Goal: Transaction & Acquisition: Obtain resource

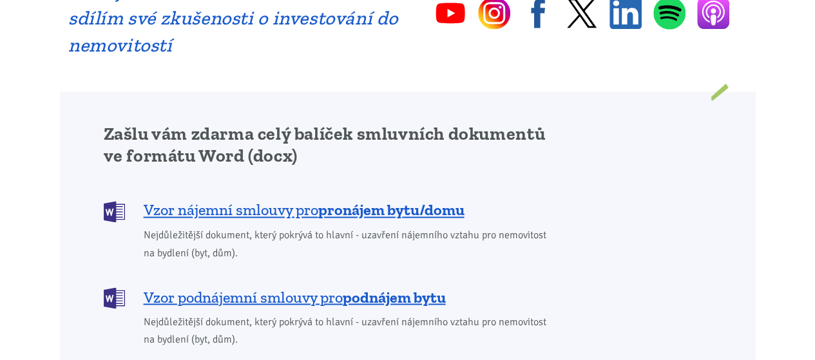
scroll to position [979, 0]
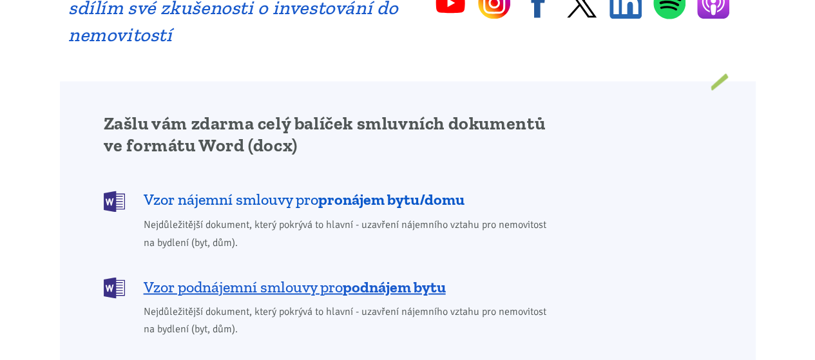
click at [309, 189] on span "Vzor nájemní smlouvy pro pronájem bytu/domu" at bounding box center [304, 199] width 321 height 21
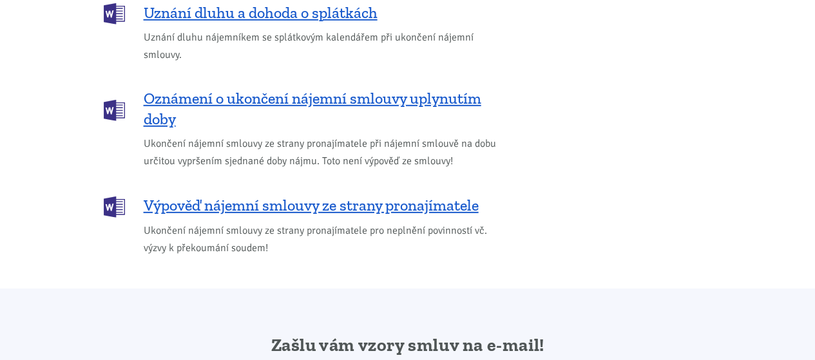
scroll to position [2152, 0]
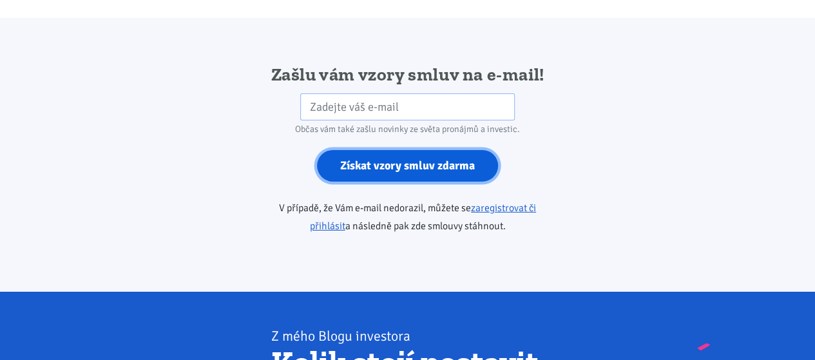
click at [402, 153] on input "Získat vzory smluv zdarma" at bounding box center [407, 166] width 181 height 32
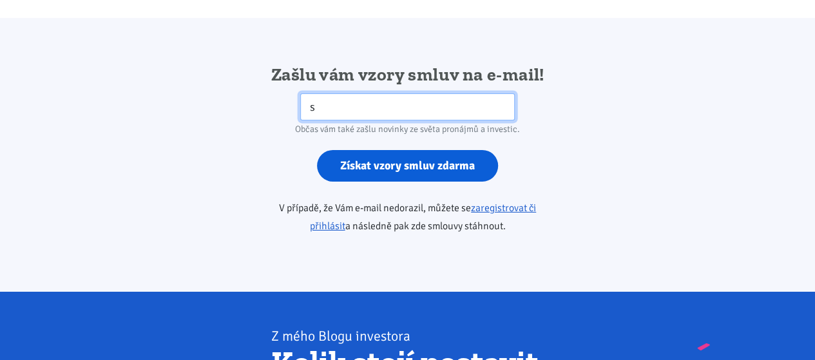
type input "[EMAIL_ADDRESS][DOMAIN_NAME]"
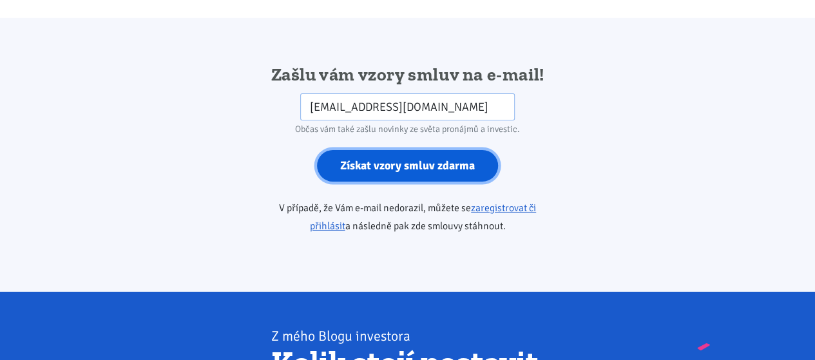
click at [421, 150] on input "Získat vzory smluv zdarma" at bounding box center [407, 166] width 181 height 32
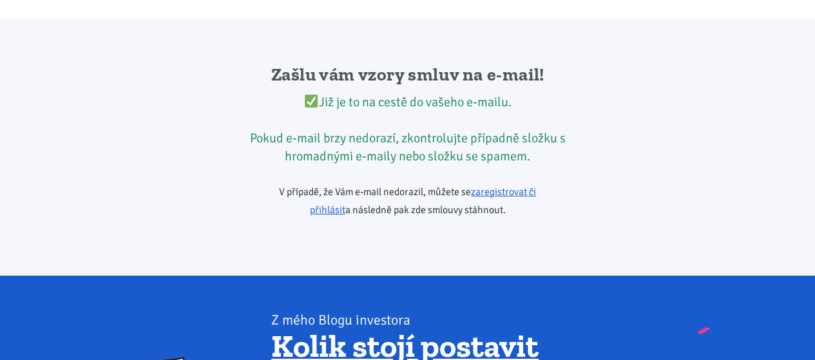
click at [421, 150] on div "Zašlu vám vzory smluv na e-mail! Již je to na cestě do vašeho e-mailu. Pokud e-…" at bounding box center [408, 147] width 348 height 168
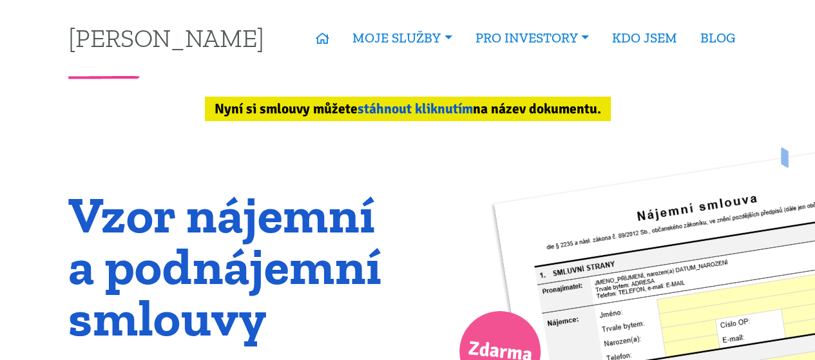
click at [390, 105] on link "stáhnout kliknutím" at bounding box center [415, 109] width 115 height 17
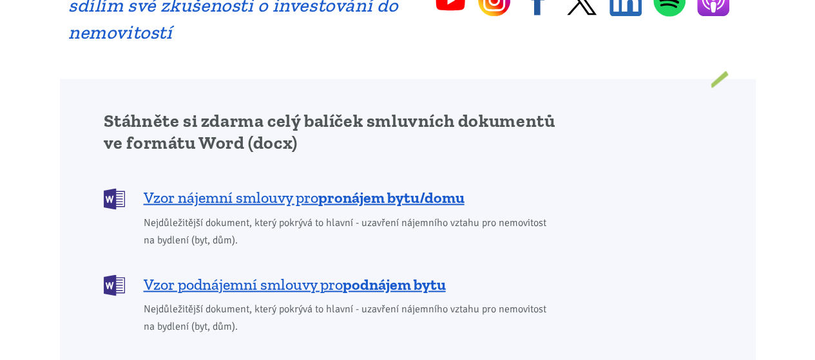
scroll to position [1084, 0]
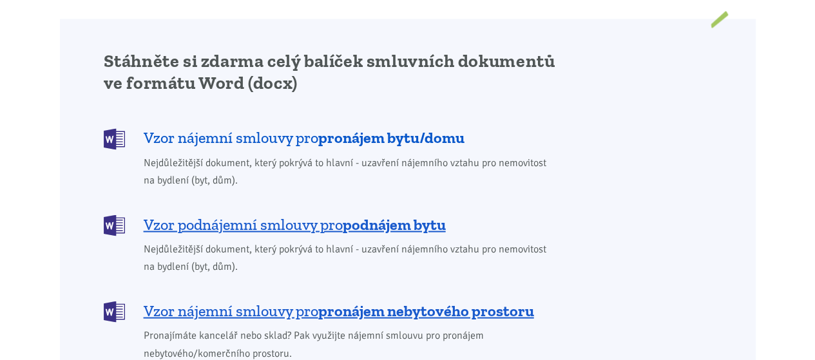
click at [374, 128] on b "pronájem bytu/domu" at bounding box center [391, 137] width 146 height 19
